Goal: Transaction & Acquisition: Purchase product/service

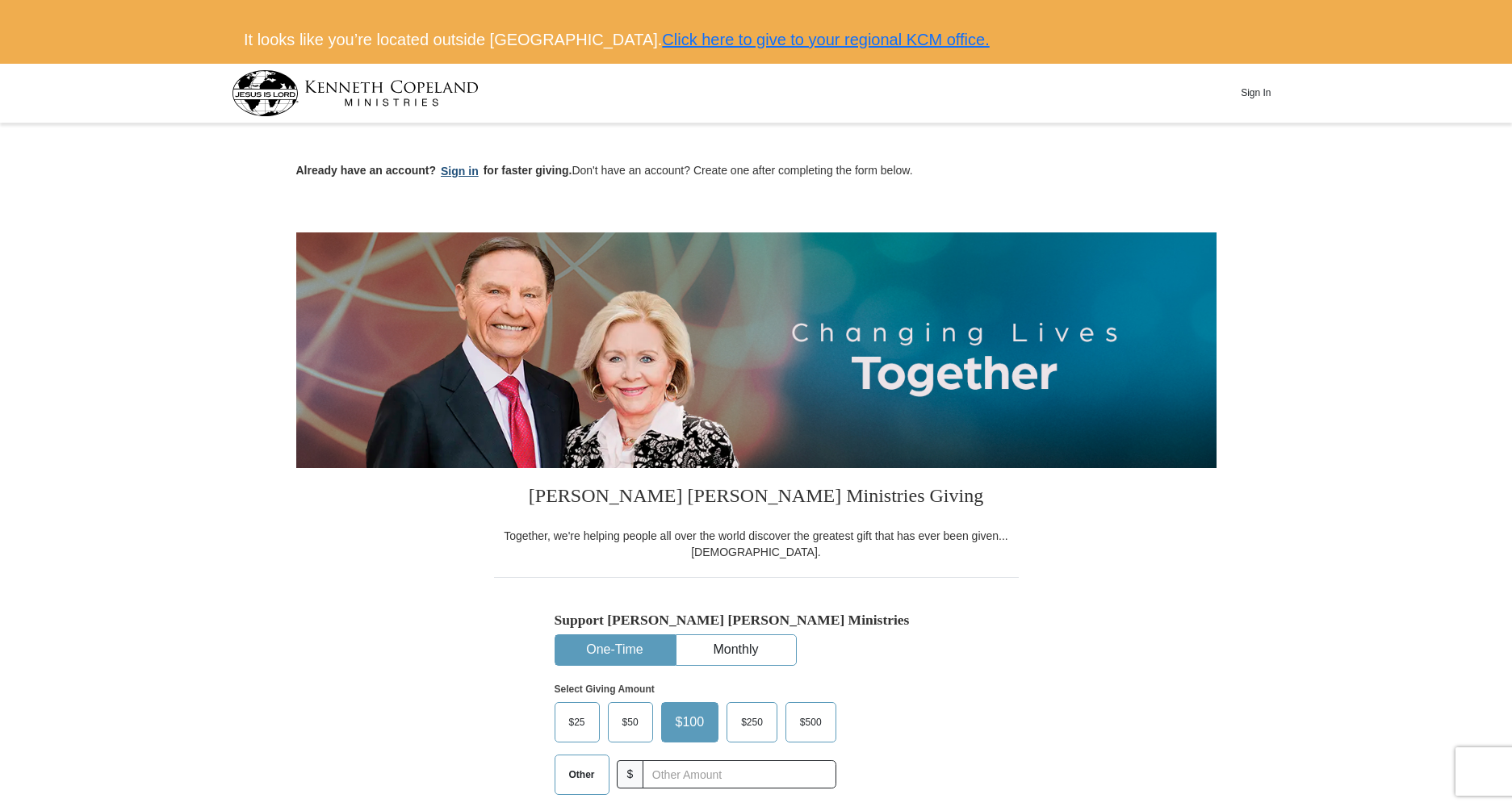
scroll to position [6, 0]
click at [467, 164] on button "Sign in" at bounding box center [460, 172] width 48 height 19
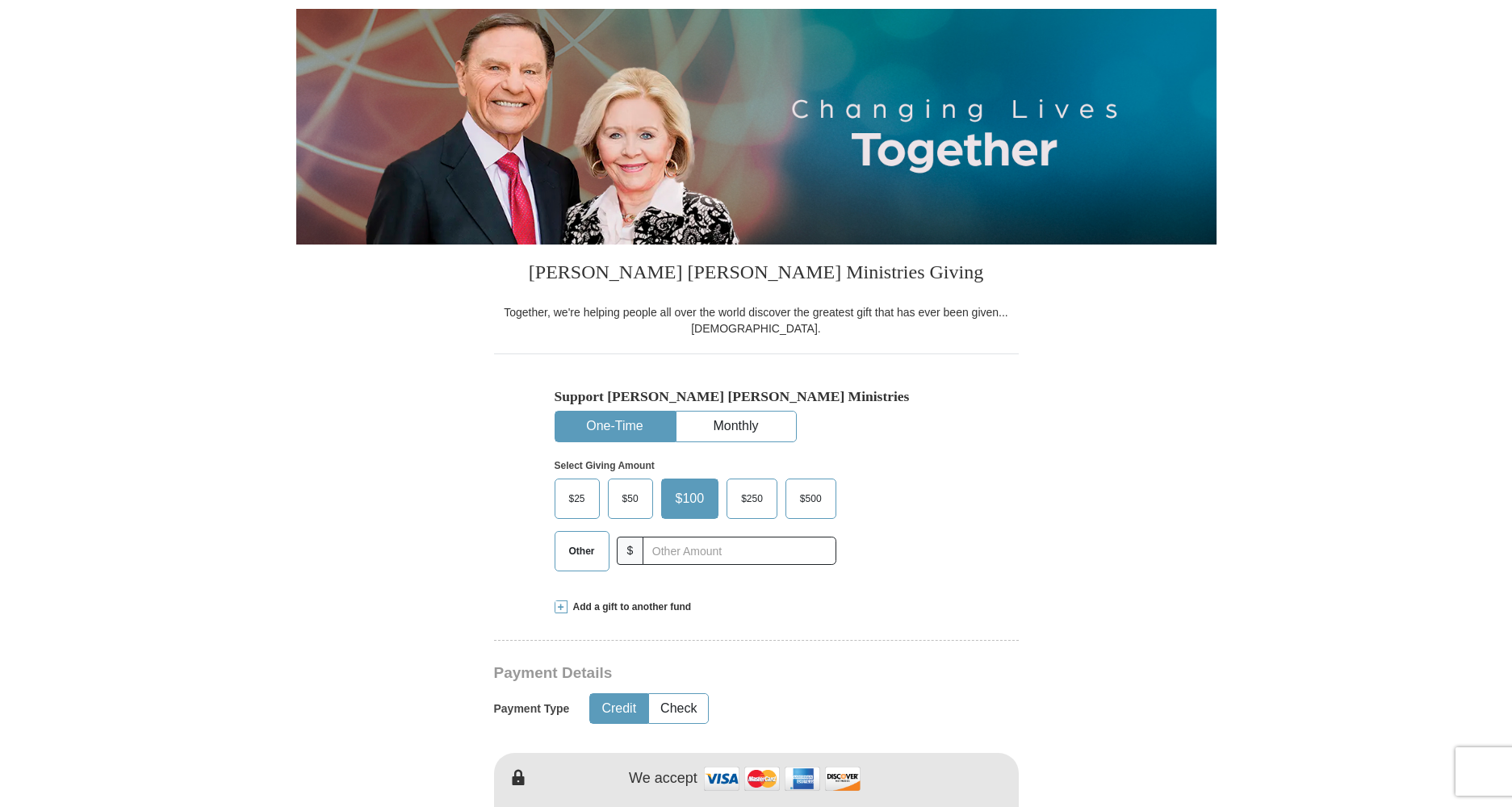
scroll to position [203, 0]
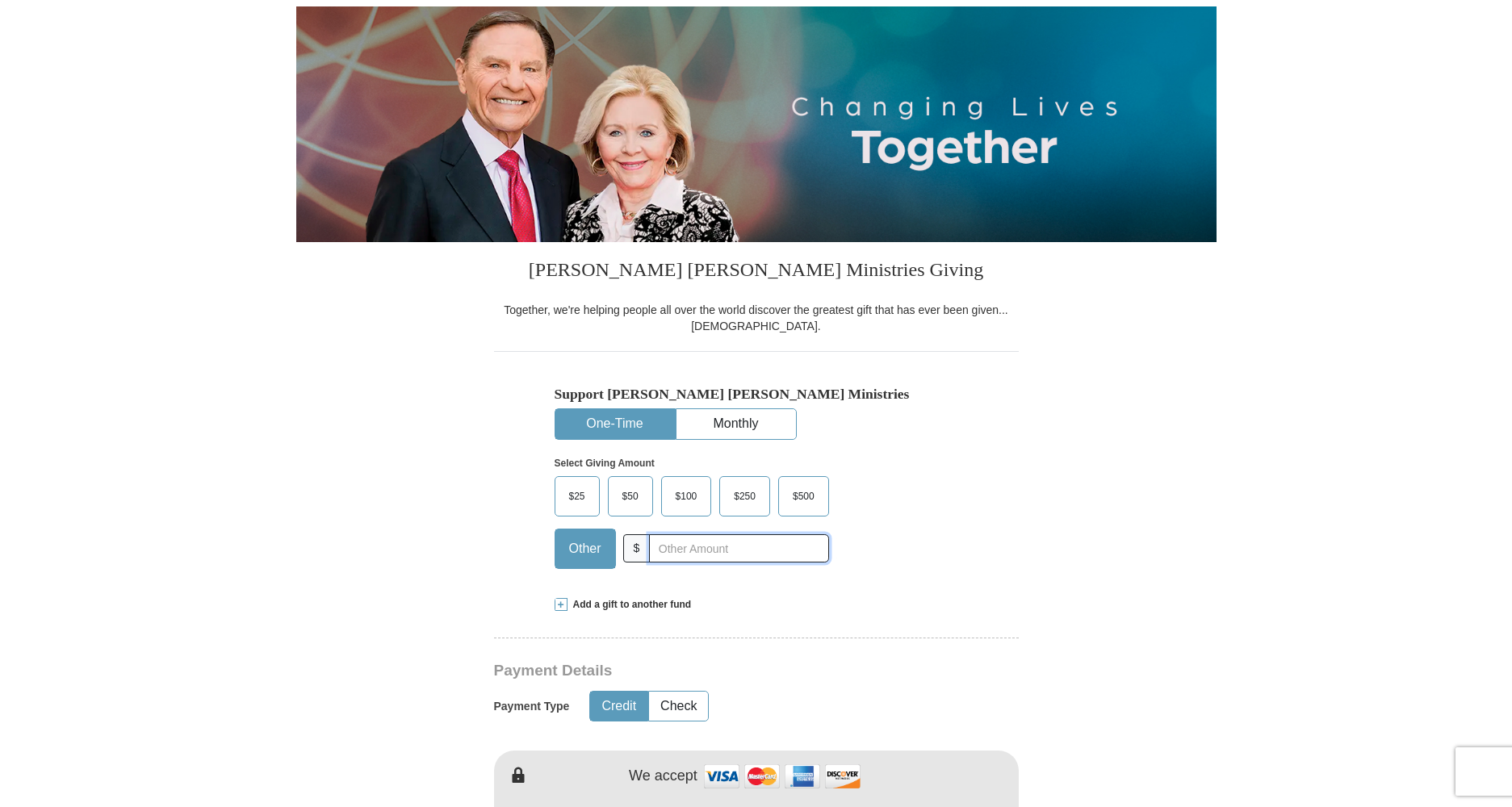
click at [696, 541] on input "text" at bounding box center [739, 548] width 179 height 28
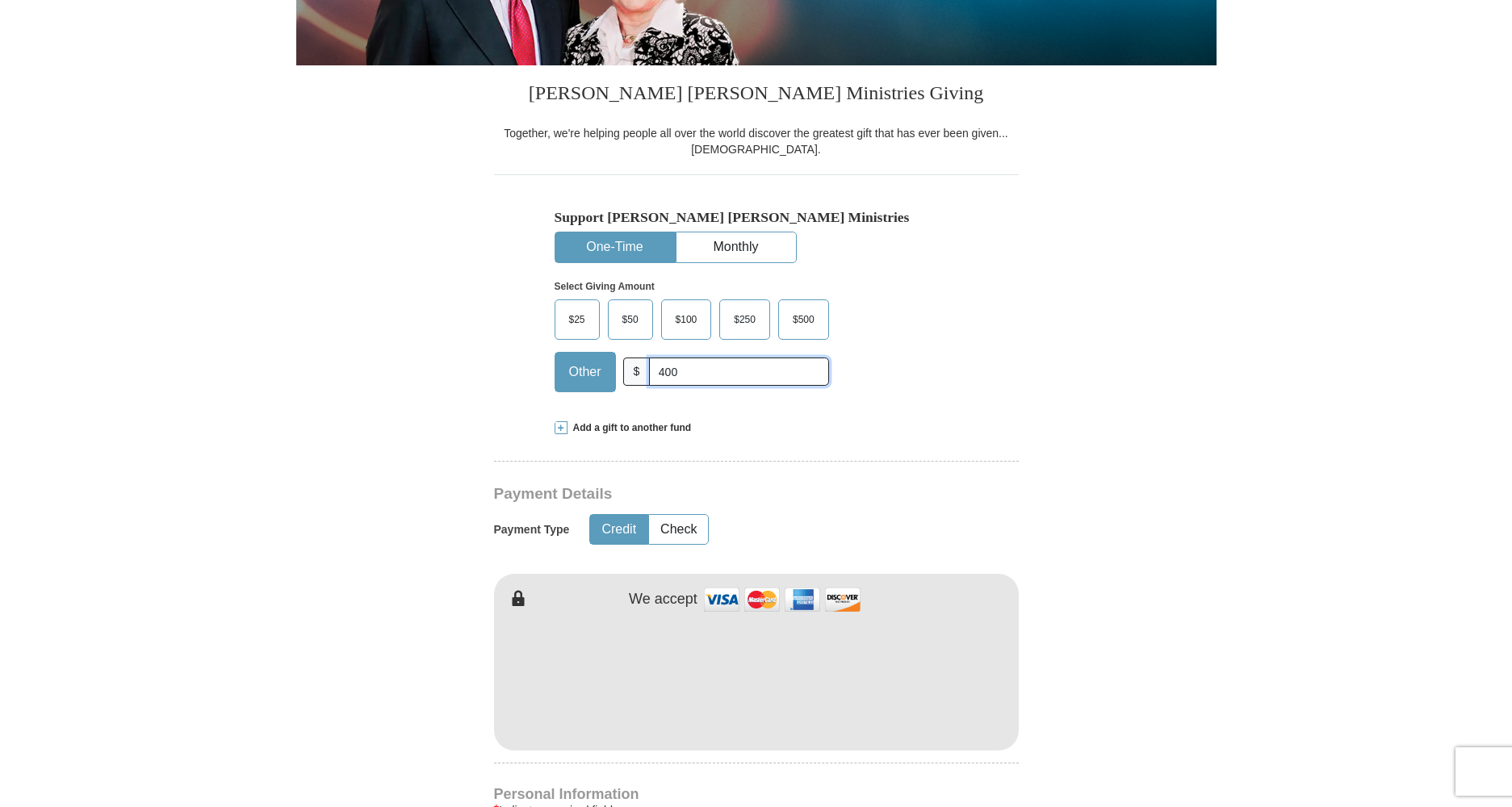
scroll to position [381, 0]
type input "400"
click at [616, 531] on button "Credit" at bounding box center [619, 529] width 58 height 30
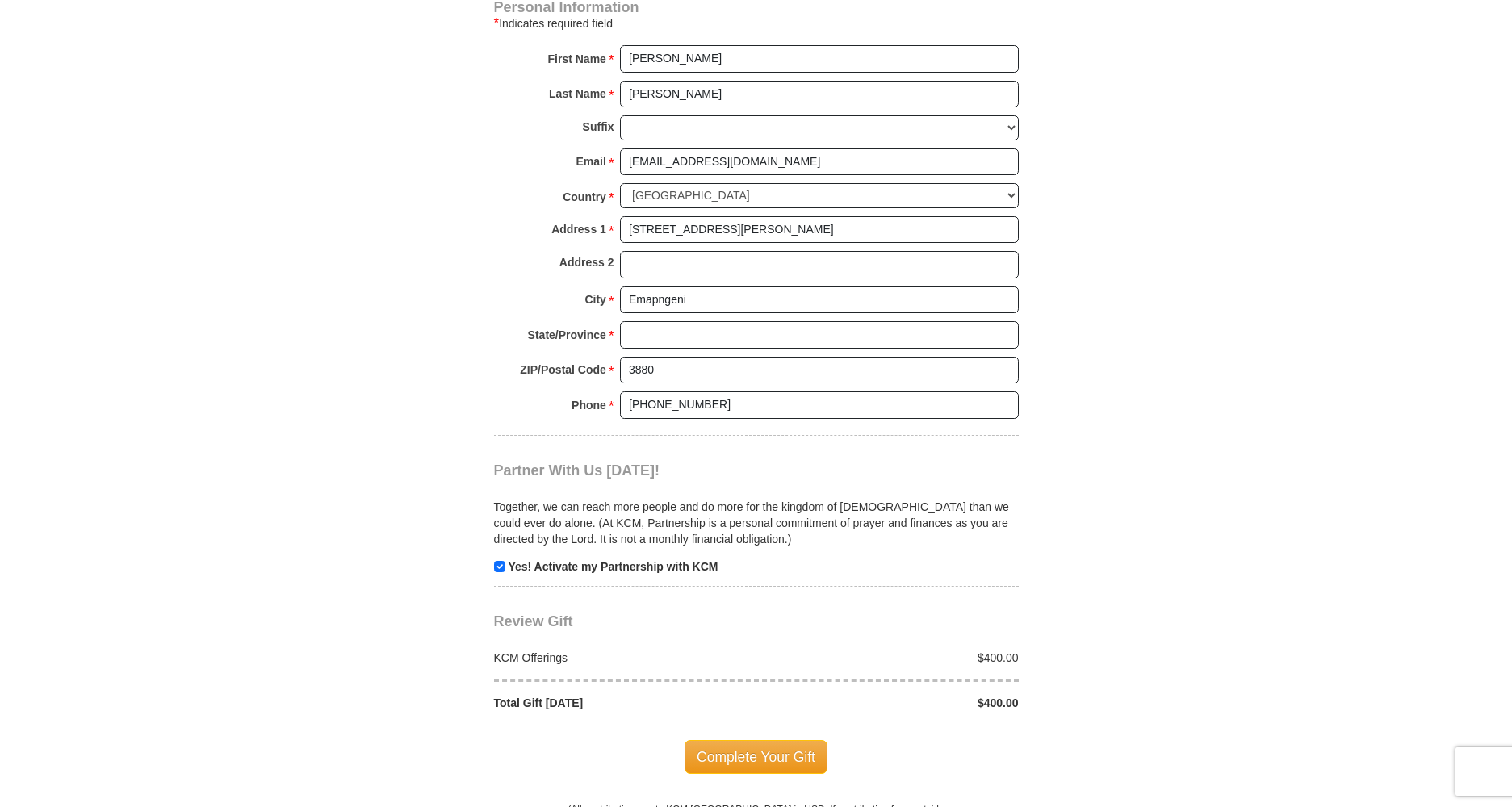
scroll to position [1168, 0]
click at [739, 738] on span "Complete Your Gift" at bounding box center [756, 755] width 143 height 34
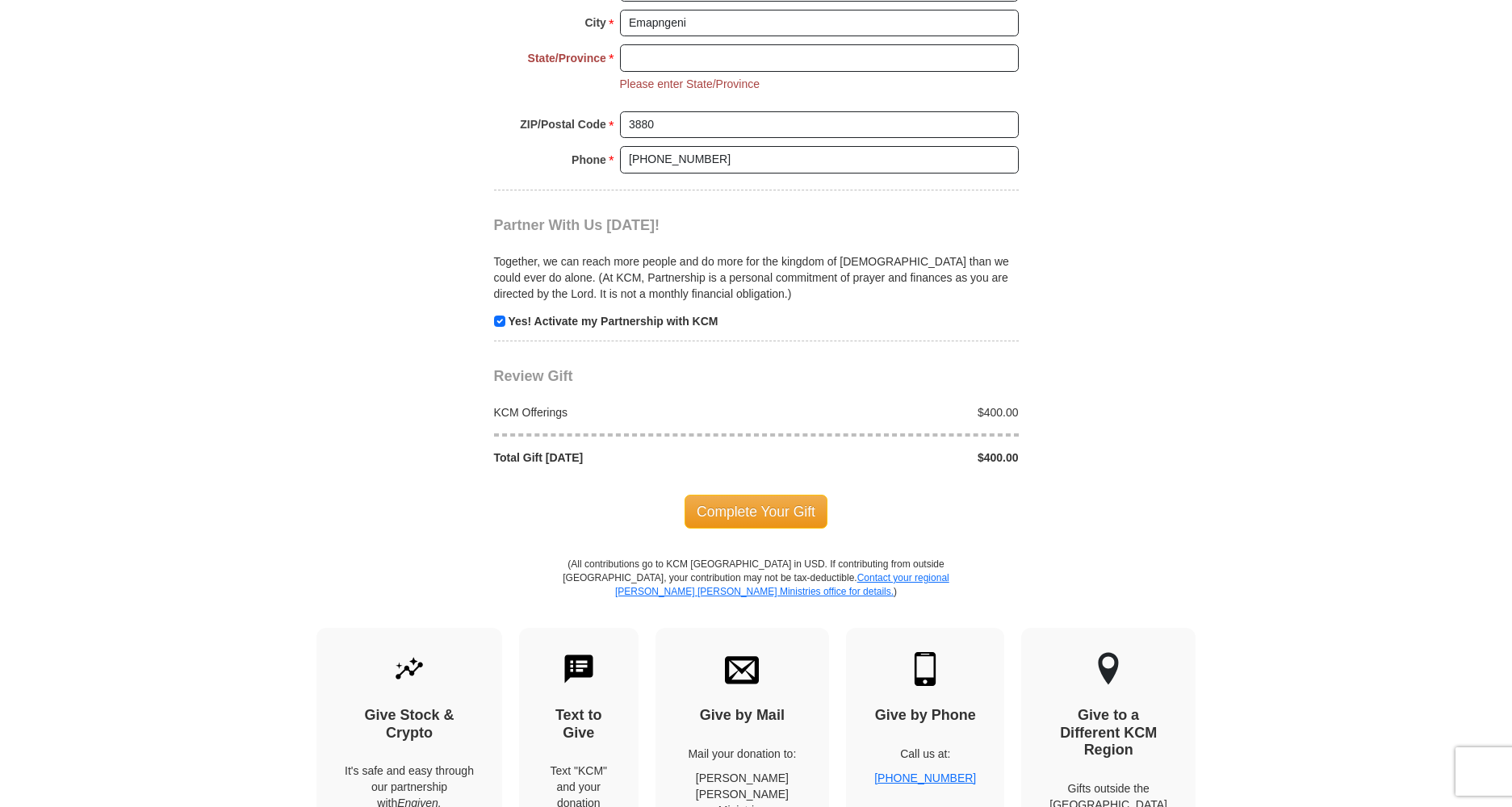
scroll to position [1458, 0]
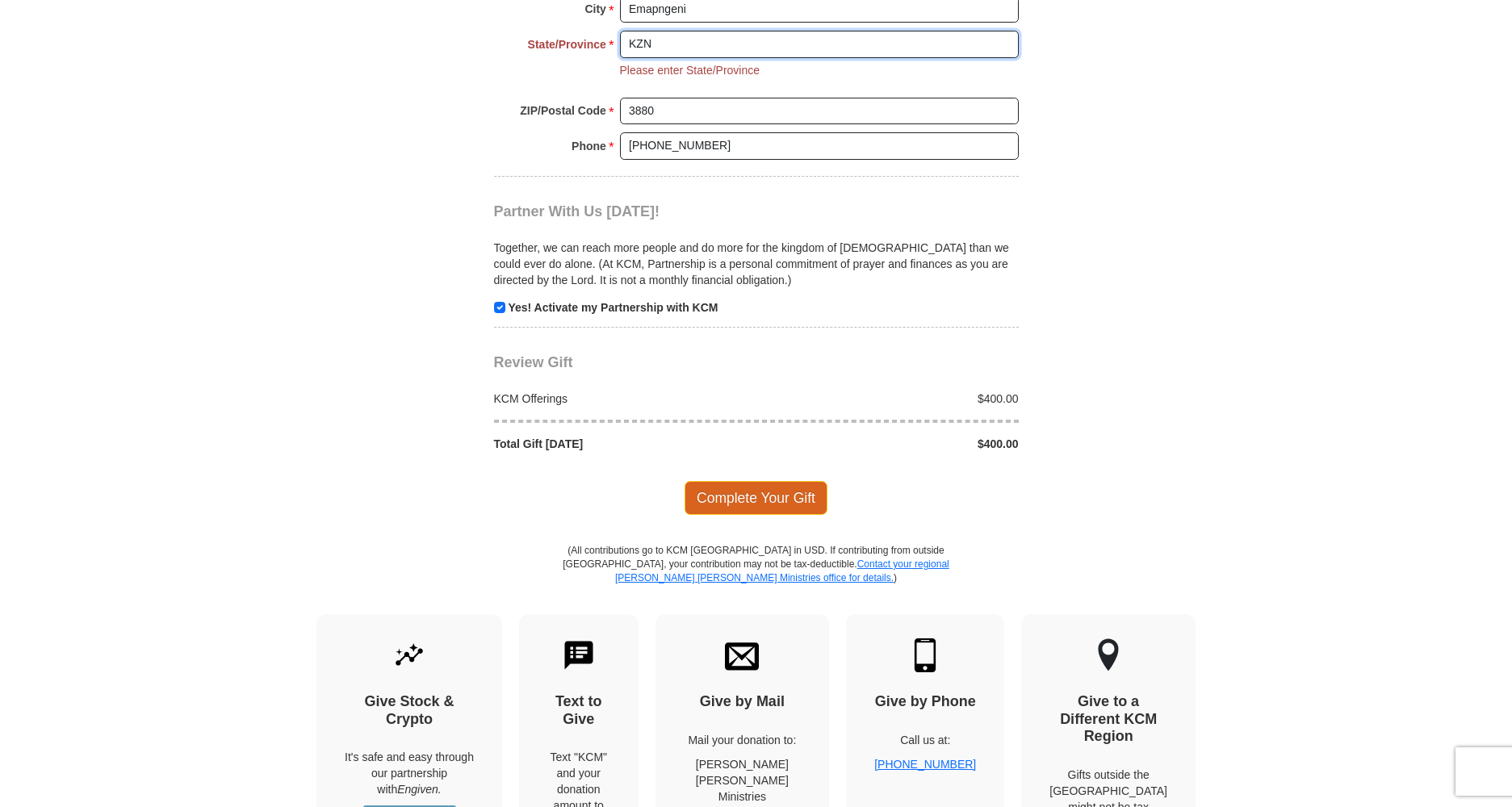
type input "KZN"
click at [762, 481] on span "Complete Your Gift" at bounding box center [756, 498] width 143 height 34
